Goal: Information Seeking & Learning: Learn about a topic

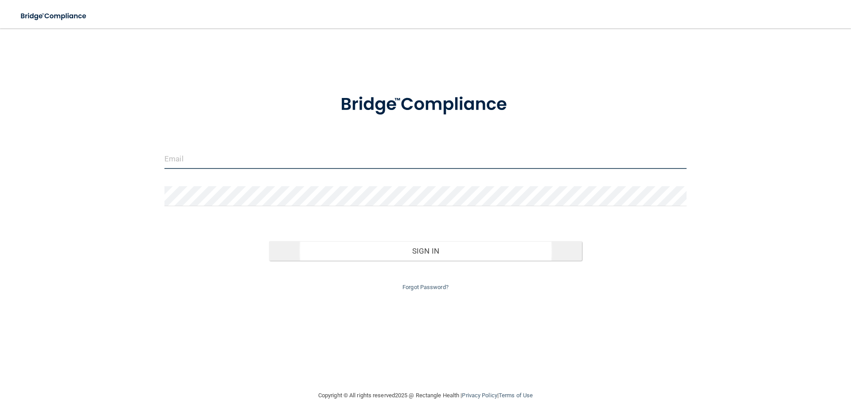
type input "[EMAIL_ADDRESS][DOMAIN_NAME]"
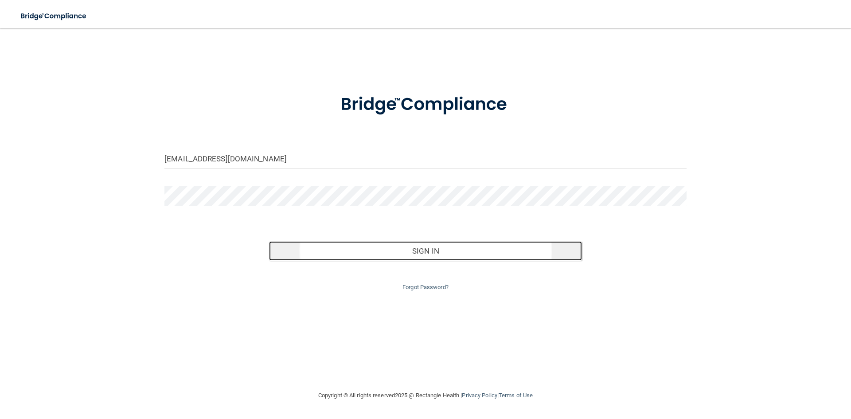
click at [438, 247] on button "Sign In" at bounding box center [425, 250] width 313 height 19
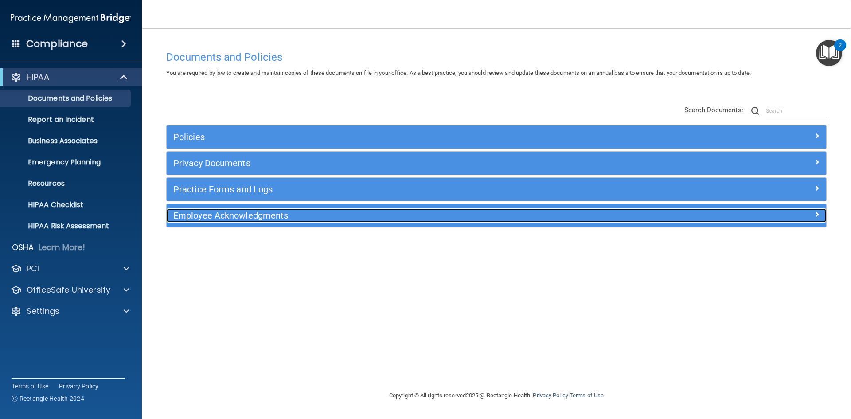
click at [305, 216] on h5 "Employee Acknowledgments" at bounding box center [413, 215] width 481 height 10
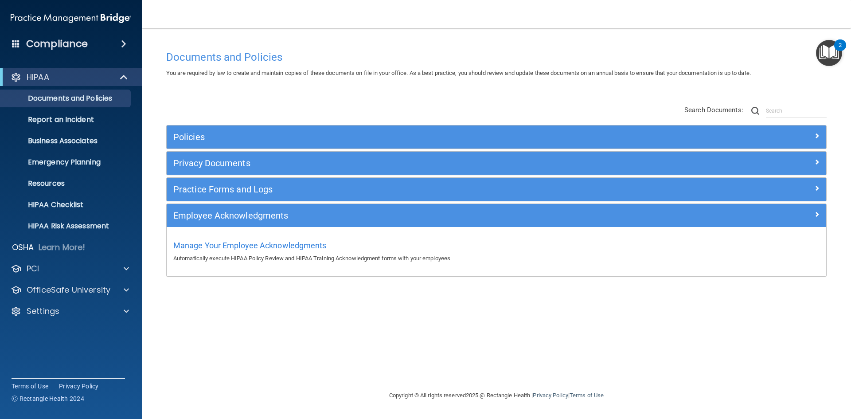
click at [271, 302] on div "Documents and Policies You are required by law to create and maintain copies of…" at bounding box center [496, 218] width 673 height 344
click at [73, 43] on h4 "Compliance" at bounding box center [57, 44] width 62 height 12
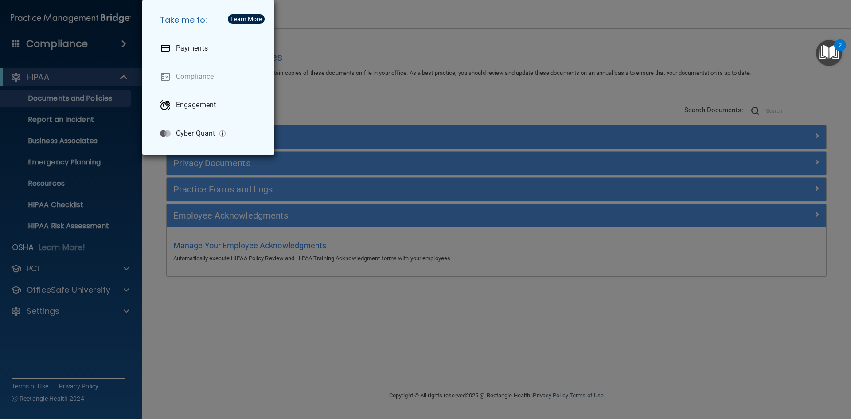
click at [67, 268] on div "Take me to: Payments Compliance Engagement Cyber Quant" at bounding box center [425, 209] width 851 height 419
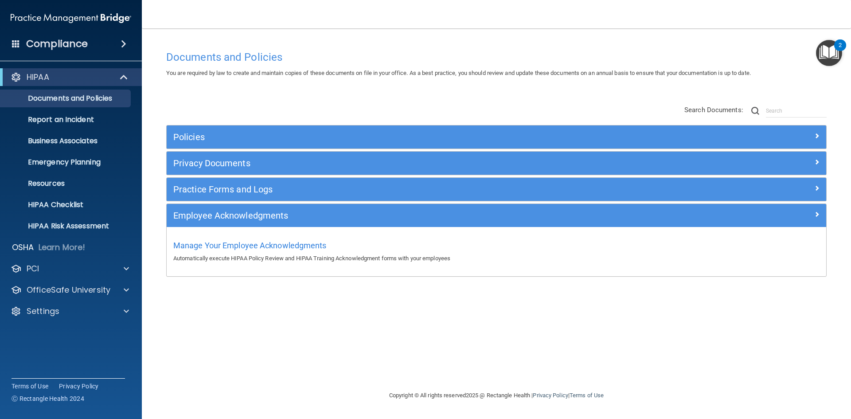
click at [51, 41] on h4 "Compliance" at bounding box center [57, 44] width 62 height 12
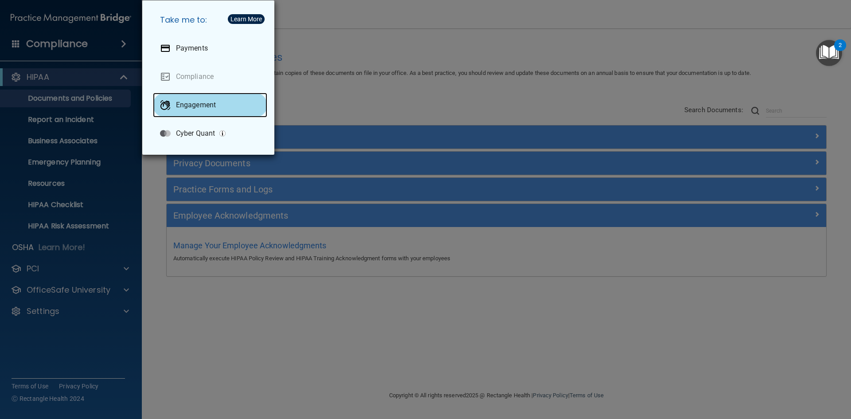
click at [193, 107] on p "Engagement" at bounding box center [196, 105] width 40 height 9
click at [469, 51] on div "Take me to: Payments Compliance Engagement Cyber Quant" at bounding box center [425, 209] width 851 height 419
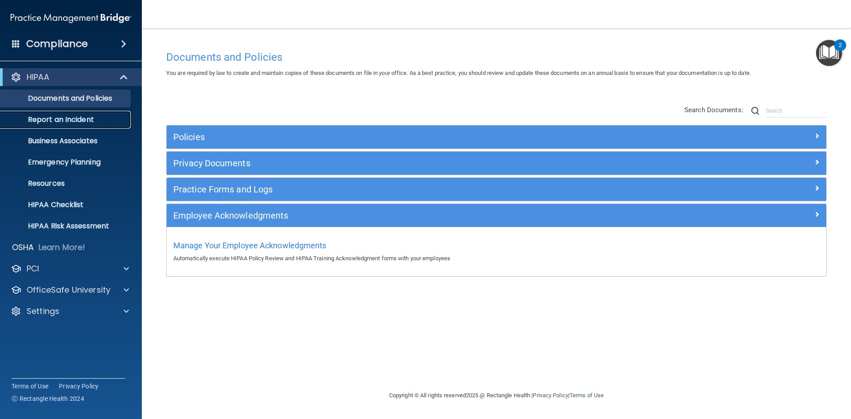
click at [91, 121] on p "Report an Incident" at bounding box center [66, 119] width 121 height 9
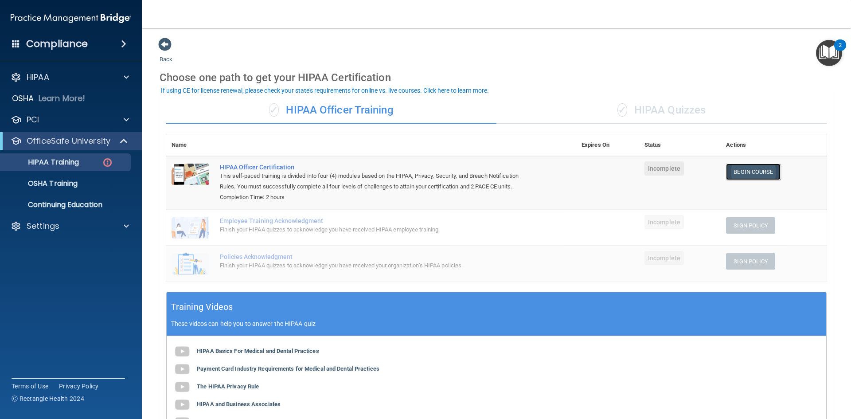
click at [754, 166] on link "Begin Course" at bounding box center [753, 171] width 54 height 16
